Goal: Book appointment/travel/reservation

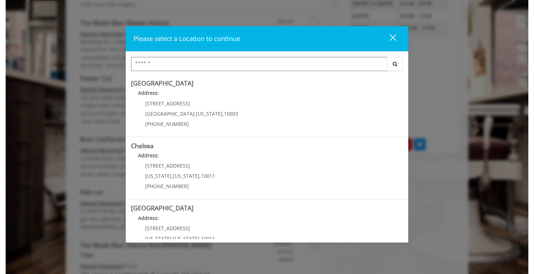
scroll to position [379, 0]
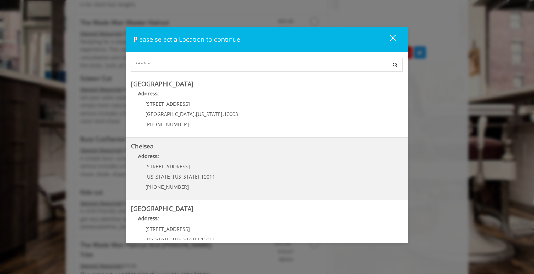
click at [278, 162] on p "Address:" at bounding box center [267, 157] width 272 height 11
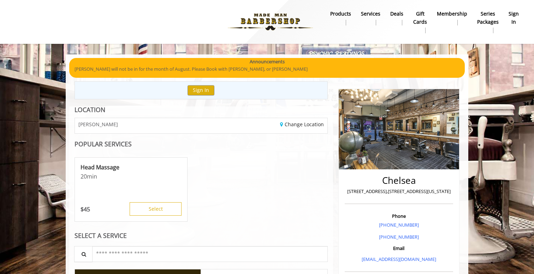
scroll to position [871, 0]
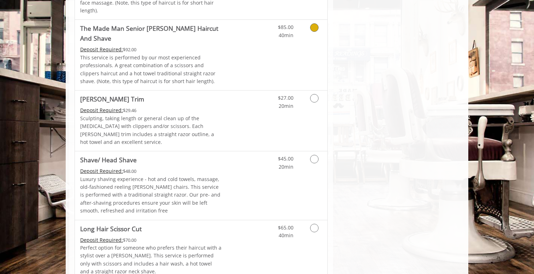
scroll to position [831, 0]
click at [261, 220] on div "$65.00 40min" at bounding box center [279, 229] width 40 height 19
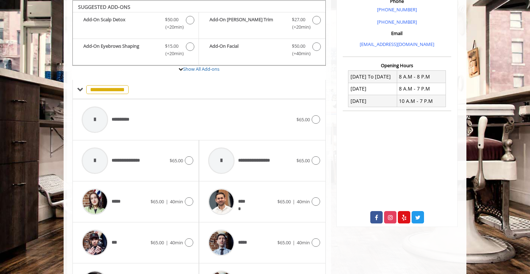
scroll to position [215, 0]
click at [270, 160] on span "**********" at bounding box center [258, 159] width 41 height 7
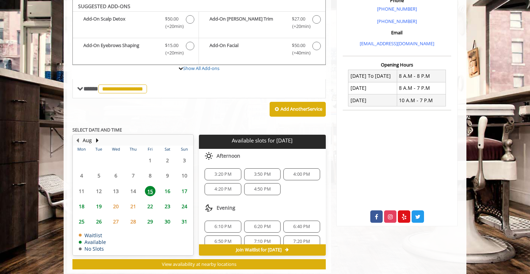
scroll to position [0, 0]
click at [223, 175] on span "3:20 PM" at bounding box center [222, 175] width 17 height 6
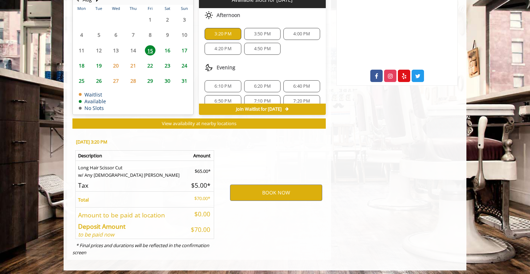
click at [168, 49] on span "16" at bounding box center [167, 50] width 11 height 10
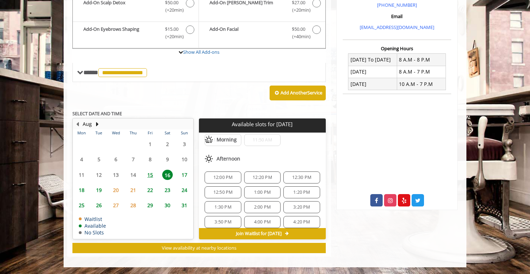
scroll to position [121, 0]
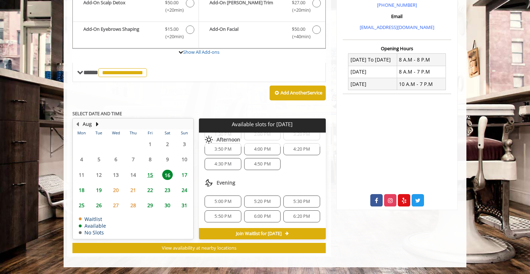
click at [81, 190] on span "18" at bounding box center [81, 190] width 11 height 10
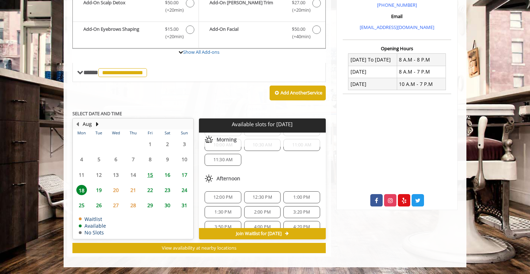
scroll to position [29, 0]
click at [263, 212] on span "2:00 PM" at bounding box center [262, 212] width 17 height 6
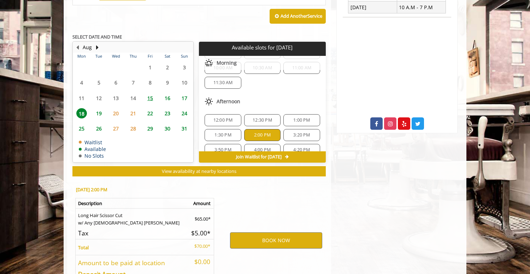
scroll to position [359, 0]
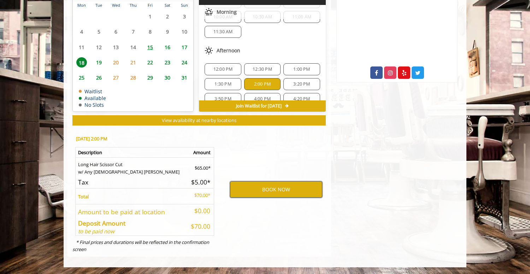
click at [263, 189] on button "BOOK NOW" at bounding box center [276, 189] width 92 height 16
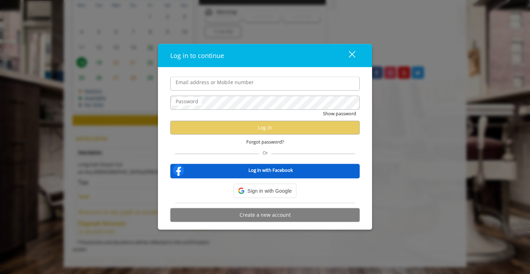
type input "**********"
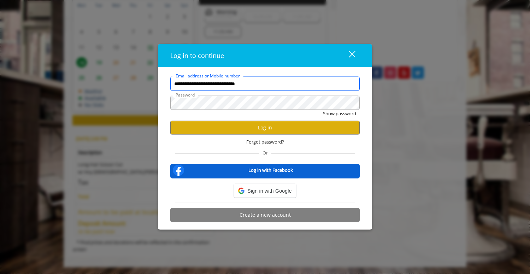
scroll to position [0, 0]
click at [359, 77] on div at bounding box center [359, 77] width 0 height 0
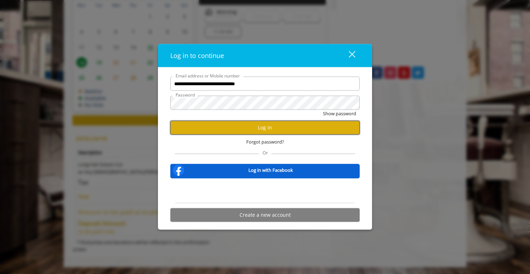
click at [308, 128] on button "Log in" at bounding box center [264, 128] width 189 height 14
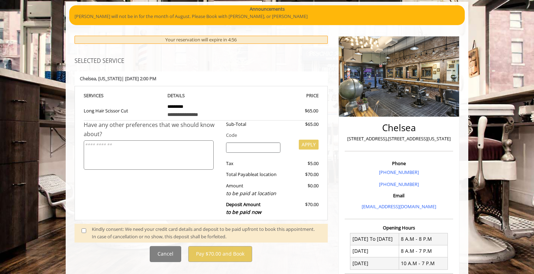
scroll to position [79, 0]
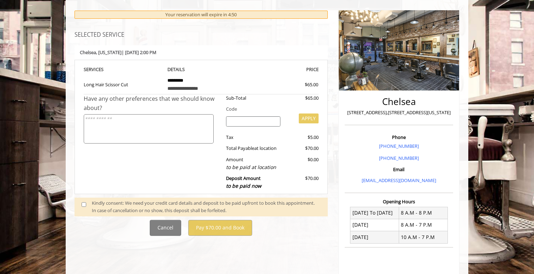
click at [142, 132] on textarea at bounding box center [149, 128] width 130 height 29
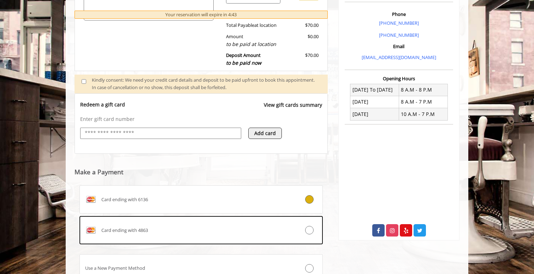
scroll to position [222, 0]
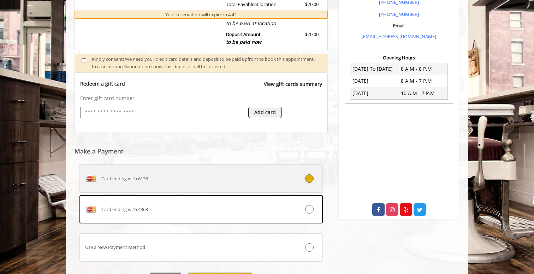
click at [138, 184] on div "Card ending with 6136" at bounding box center [181, 178] width 202 height 11
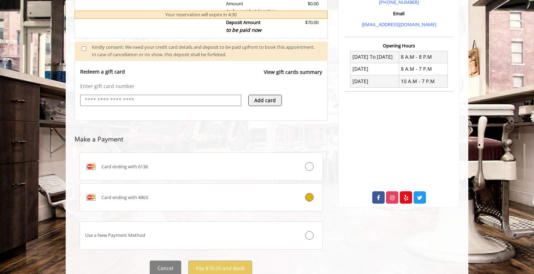
scroll to position [256, 0]
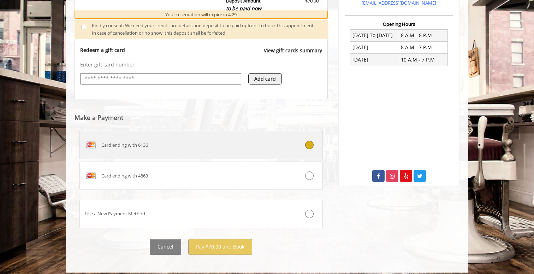
click at [252, 151] on label "Card ending with 6136" at bounding box center [200, 145] width 243 height 28
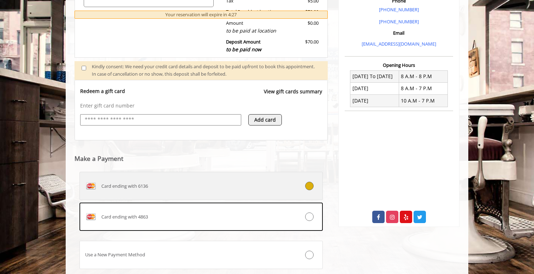
scroll to position [262, 0]
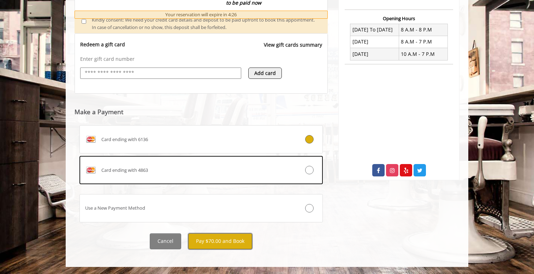
click at [223, 240] on button "Pay $70.00 and Book" at bounding box center [220, 241] width 64 height 16
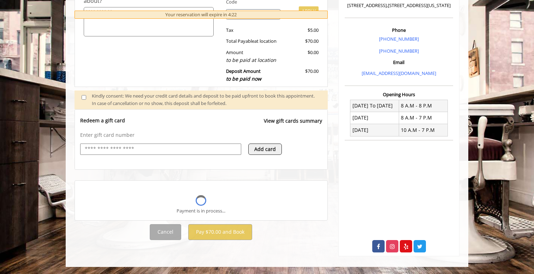
scroll to position [204, 0]
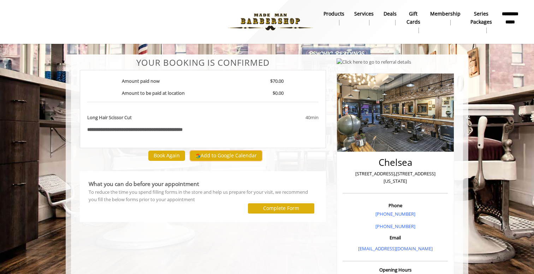
click at [222, 154] on button "Add to Google Calendar" at bounding box center [226, 155] width 72 height 11
